Goal: Transaction & Acquisition: Obtain resource

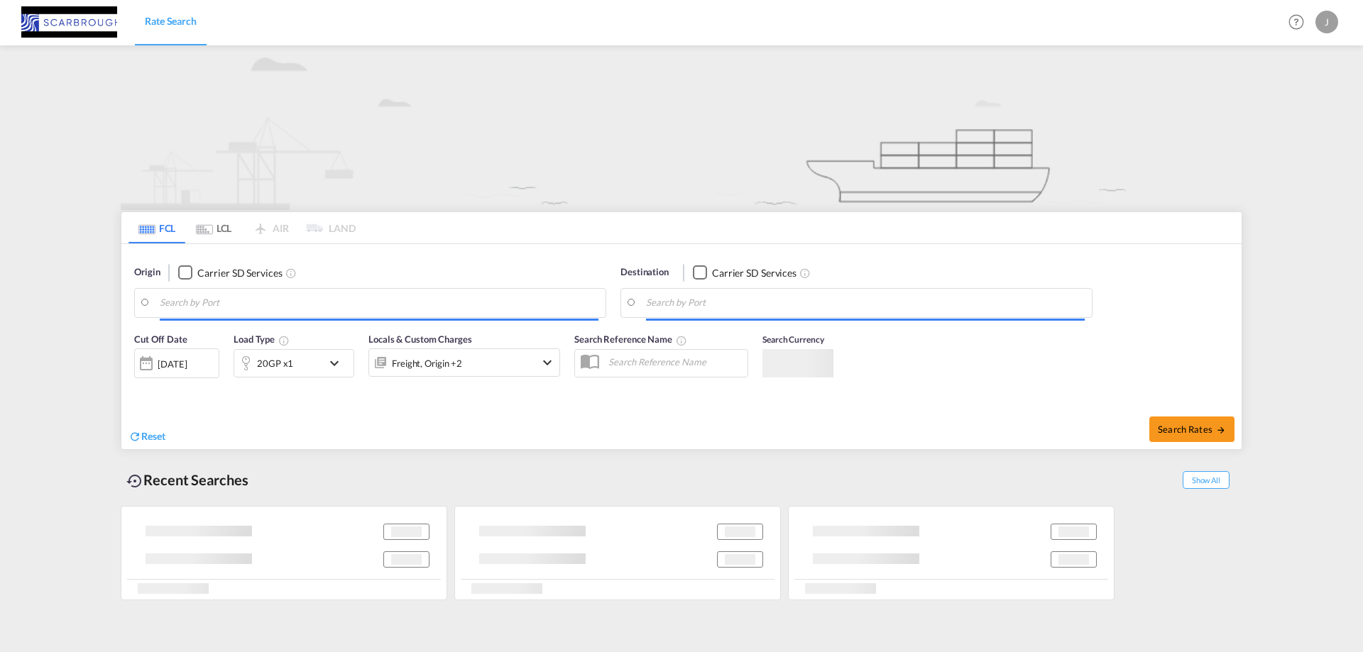
type input "[GEOGRAPHIC_DATA], NLRTM"
type input "Ambarli, TRAMB"
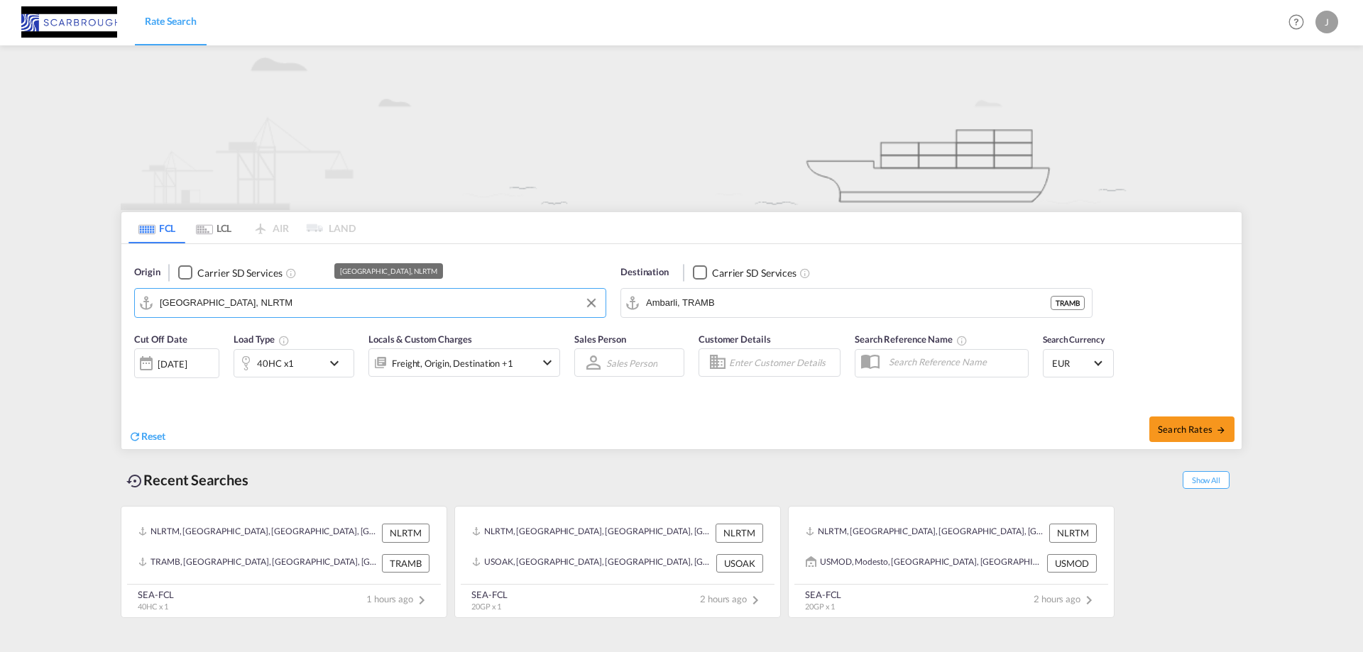
click at [325, 300] on input "[GEOGRAPHIC_DATA], NLRTM" at bounding box center [379, 303] width 439 height 21
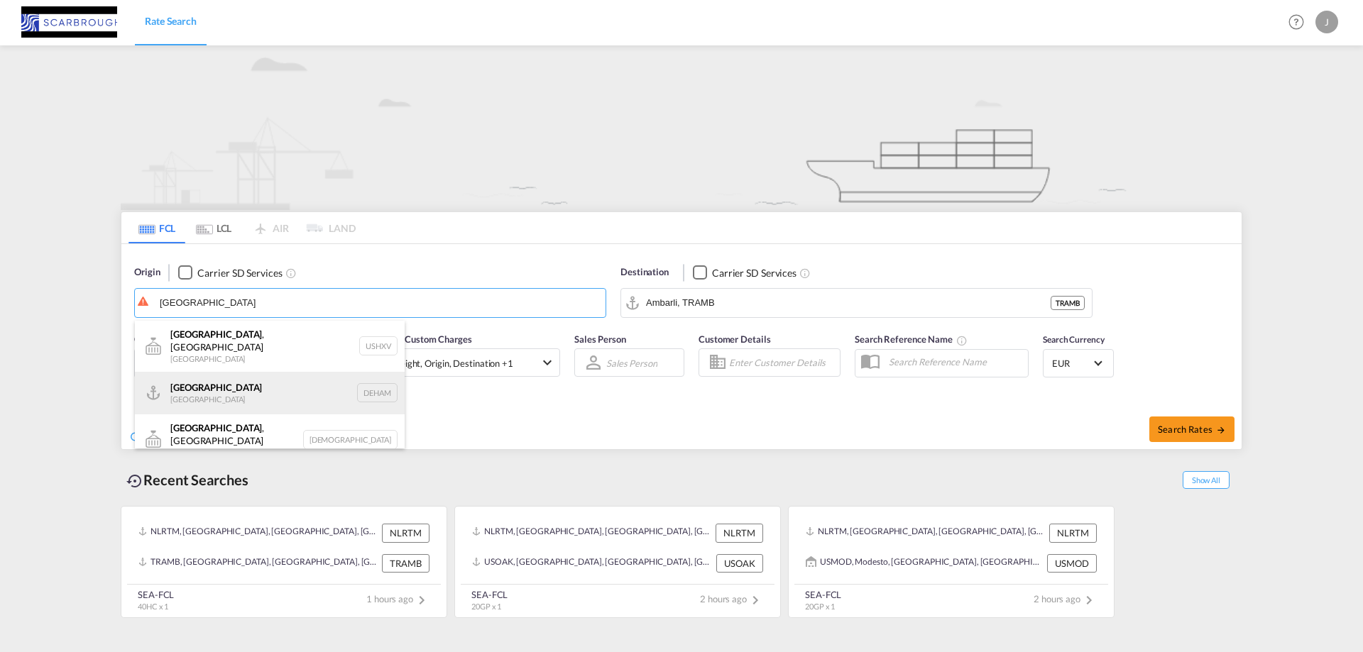
click at [280, 390] on div "[GEOGRAPHIC_DATA] [GEOGRAPHIC_DATA] DEHAM" at bounding box center [270, 393] width 270 height 43
type input "[GEOGRAPHIC_DATA], [GEOGRAPHIC_DATA]"
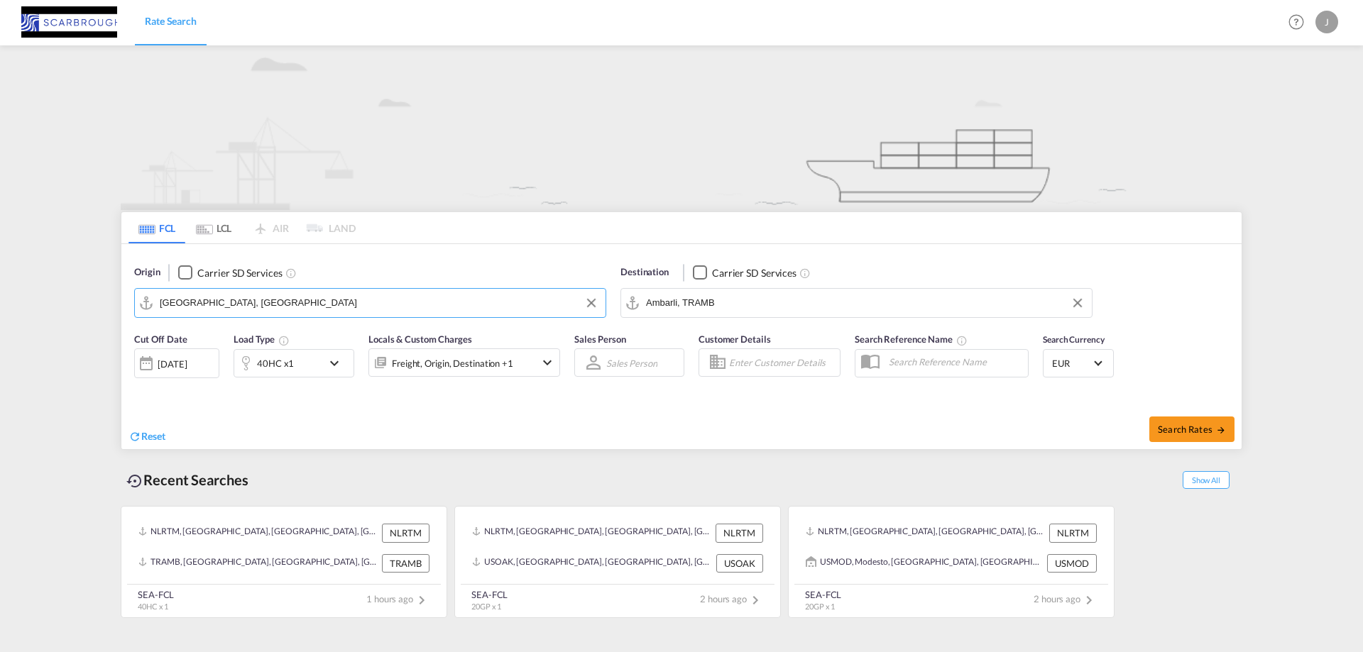
click at [798, 308] on input "Ambarli, TRAMB" at bounding box center [865, 303] width 439 height 21
click at [733, 303] on input "Ambarli, TRAMB" at bounding box center [865, 303] width 439 height 21
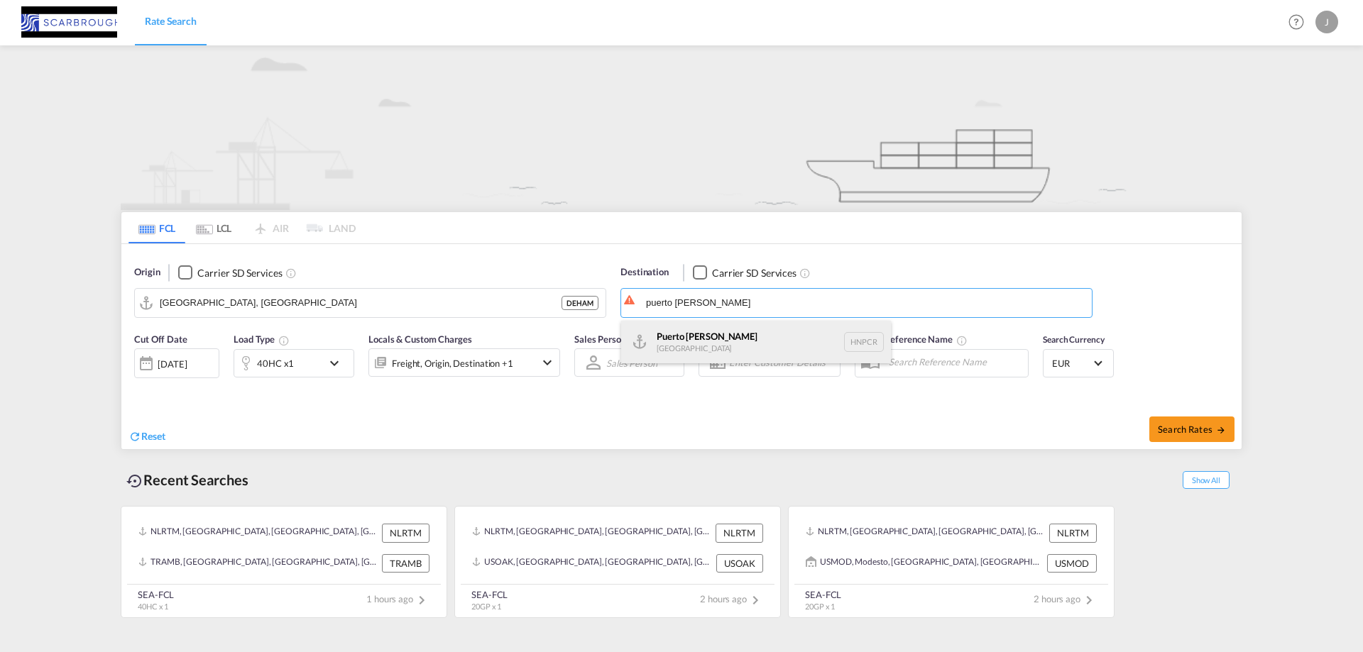
click at [728, 332] on div "[GEOGRAPHIC_DATA][PERSON_NAME] HNPCR" at bounding box center [756, 342] width 270 height 43
type input "Puerto [PERSON_NAME], HNPCR"
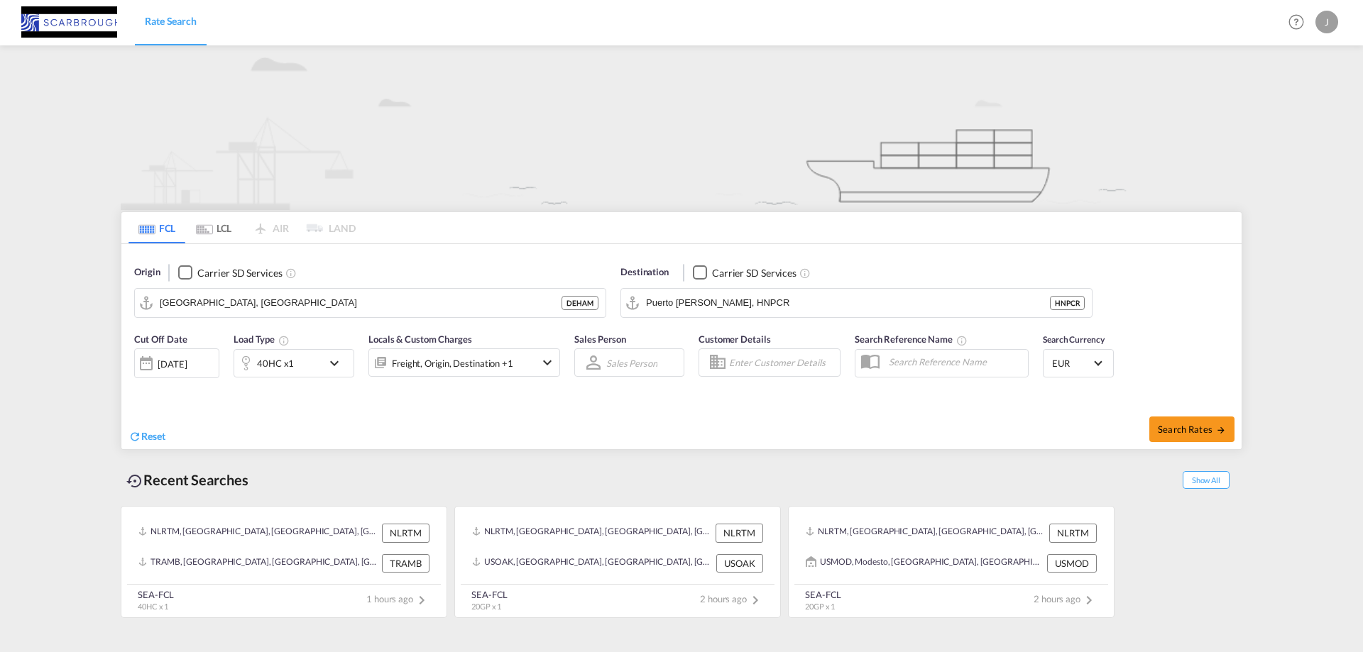
click at [311, 363] on div "40HC x1" at bounding box center [278, 363] width 88 height 28
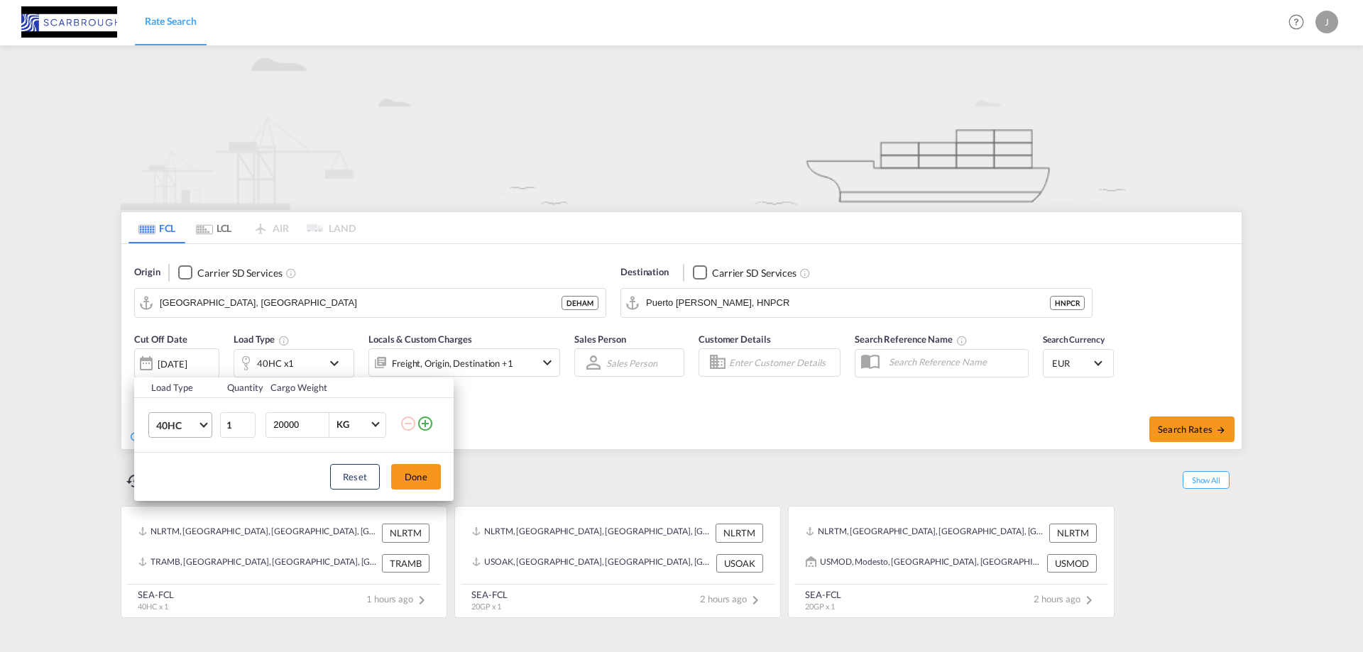
click at [181, 426] on span "40HC" at bounding box center [176, 426] width 41 height 14
click at [210, 353] on md-option "20GP" at bounding box center [193, 357] width 97 height 34
click at [424, 482] on button "Done" at bounding box center [416, 477] width 50 height 26
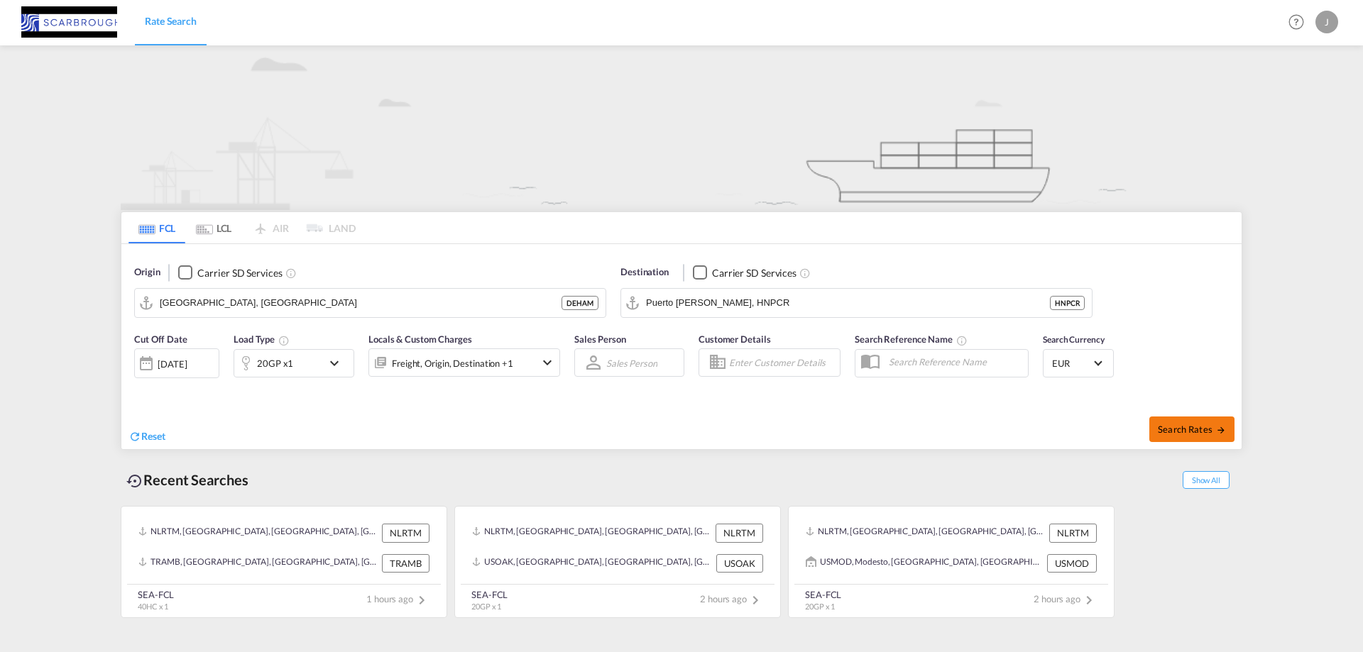
click at [1202, 422] on button "Search Rates" at bounding box center [1191, 430] width 85 height 26
type input "DEHAM to HNPCR / [DATE]"
